Goal: Use online tool/utility: Utilize a website feature to perform a specific function

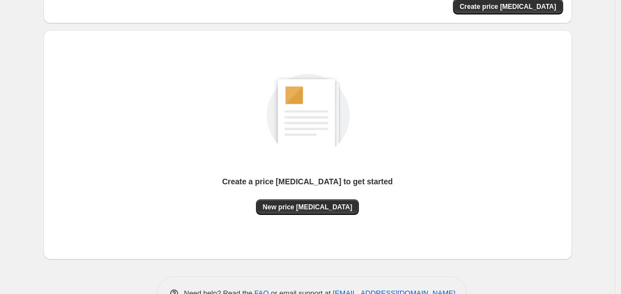
scroll to position [96, 0]
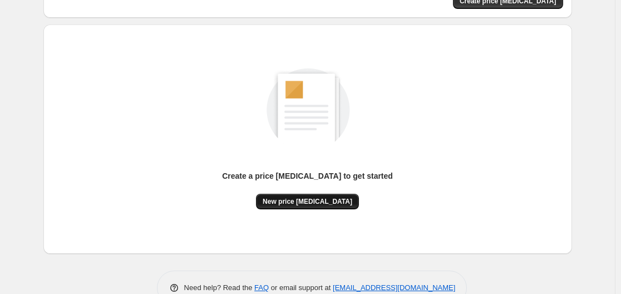
click at [317, 201] on span "New price [MEDICAL_DATA]" at bounding box center [308, 201] width 90 height 9
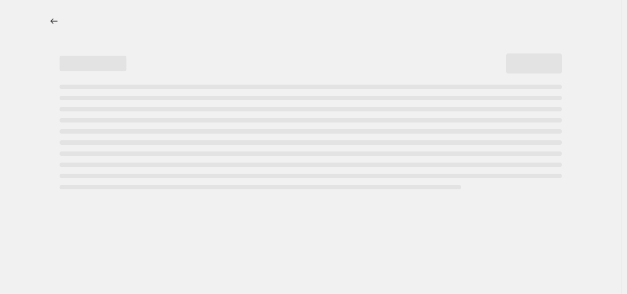
select select "percentage"
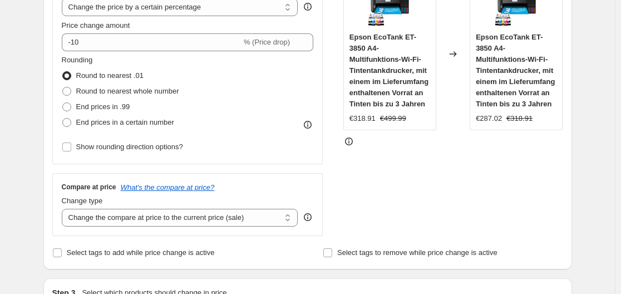
scroll to position [238, 0]
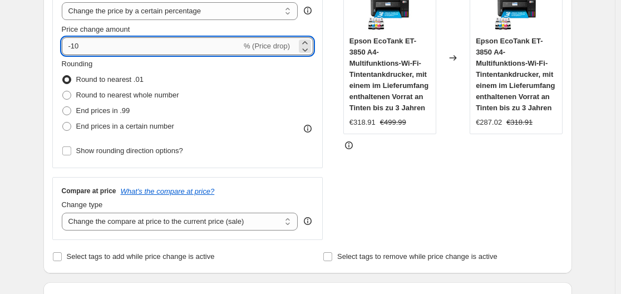
click at [146, 51] on input "-10" at bounding box center [152, 46] width 180 height 18
type input "-1"
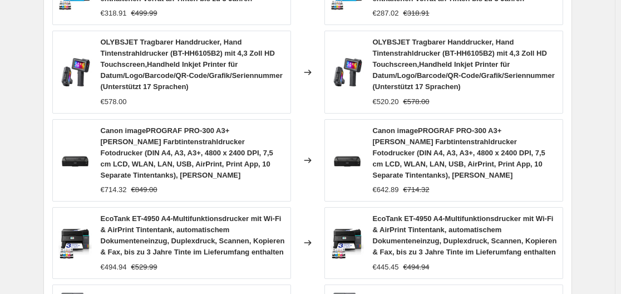
scroll to position [934, 0]
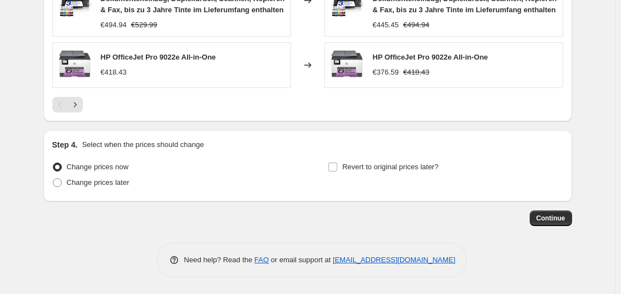
type input "-35"
click at [547, 215] on span "Continue" at bounding box center [550, 218] width 29 height 9
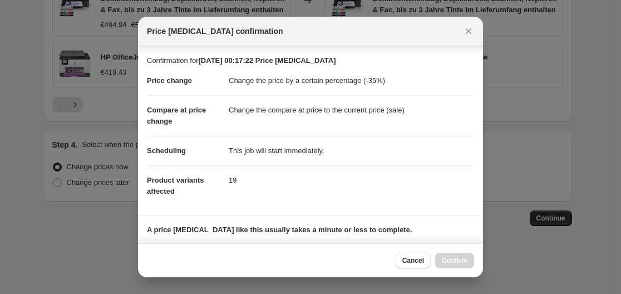
scroll to position [175, 0]
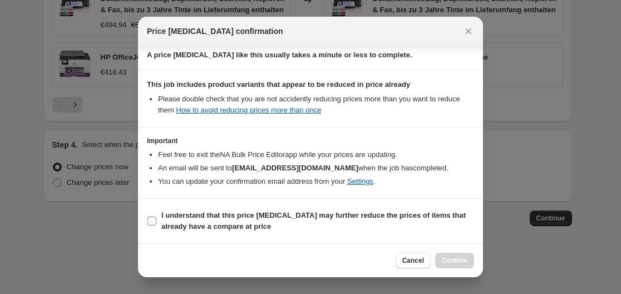
click at [156, 221] on input "I understand that this price [MEDICAL_DATA] may further reduce the prices of it…" at bounding box center [151, 220] width 9 height 9
checkbox input "true"
click at [459, 260] on span "Confirm" at bounding box center [455, 260] width 26 height 9
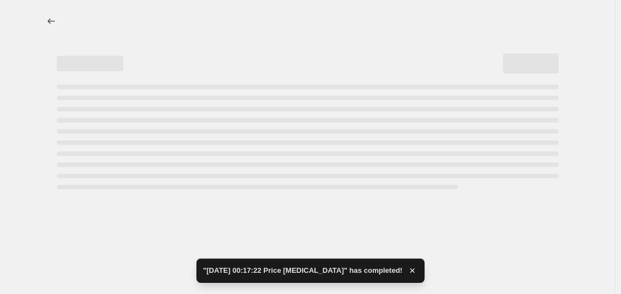
select select "percentage"
